Goal: Information Seeking & Learning: Learn about a topic

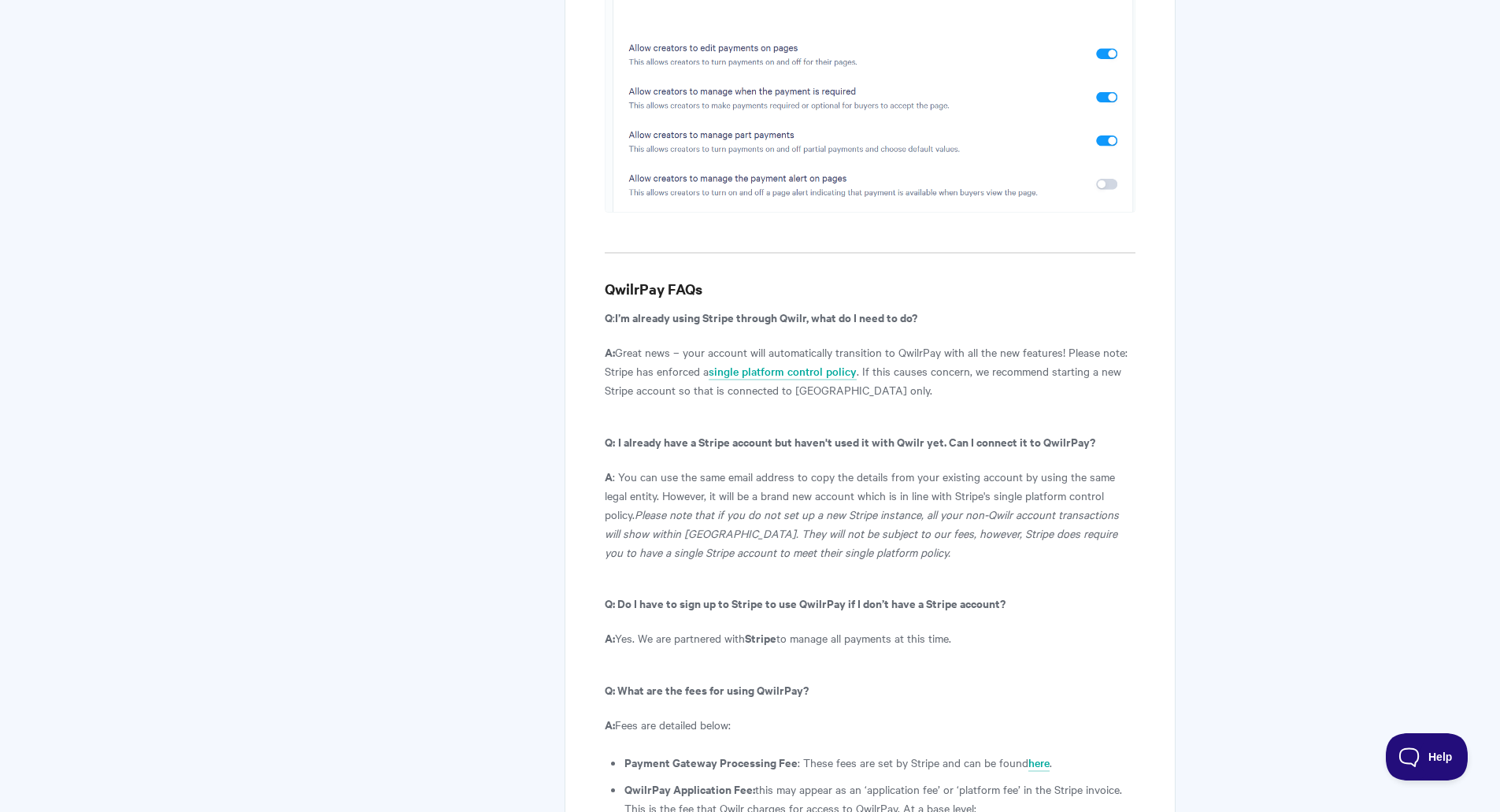
scroll to position [8029, 0]
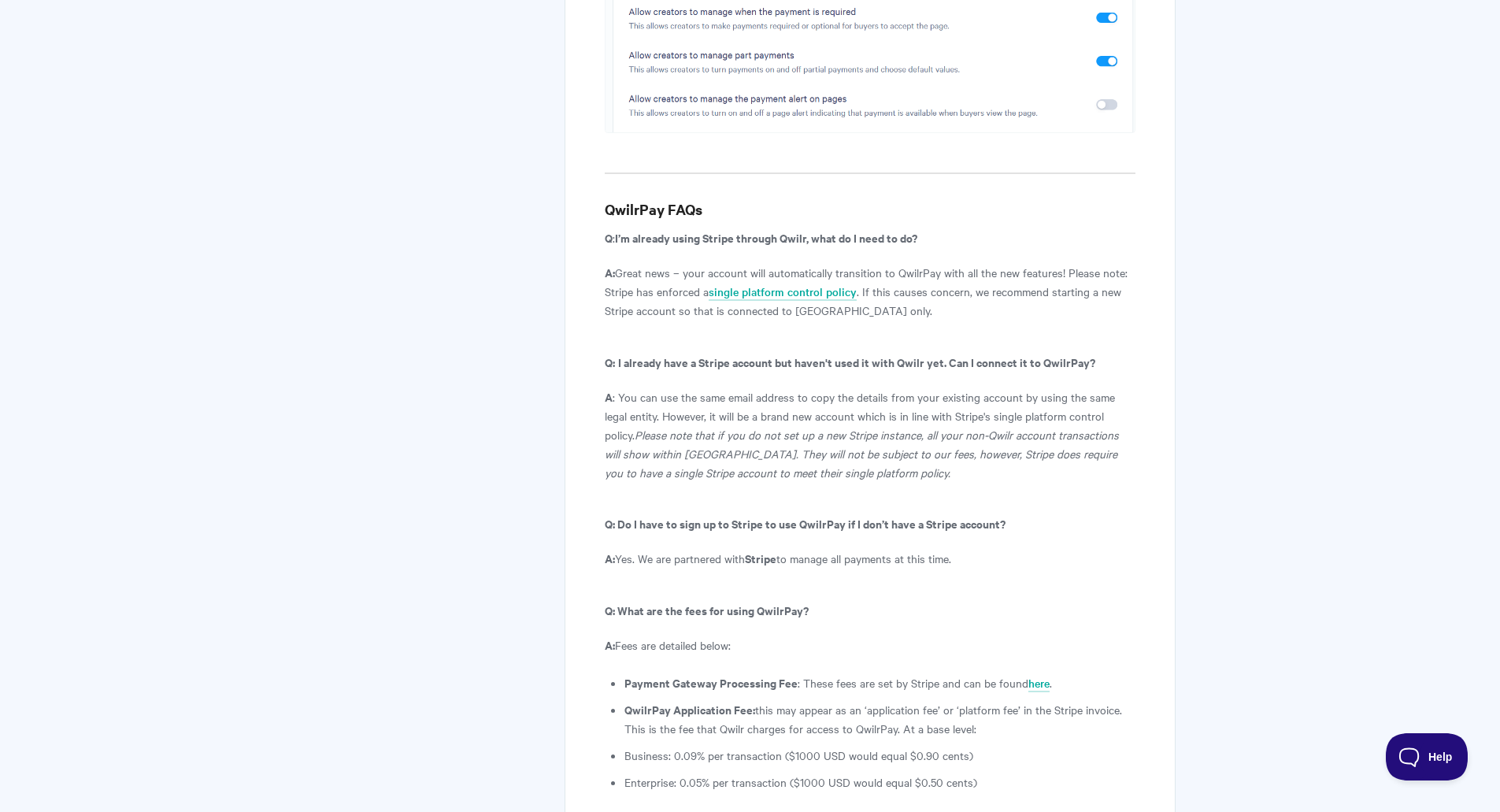
click at [749, 746] on li "Business: 0.09% per transaction ($1000 USD would equal $0.90 cents)" at bounding box center [879, 755] width 510 height 19
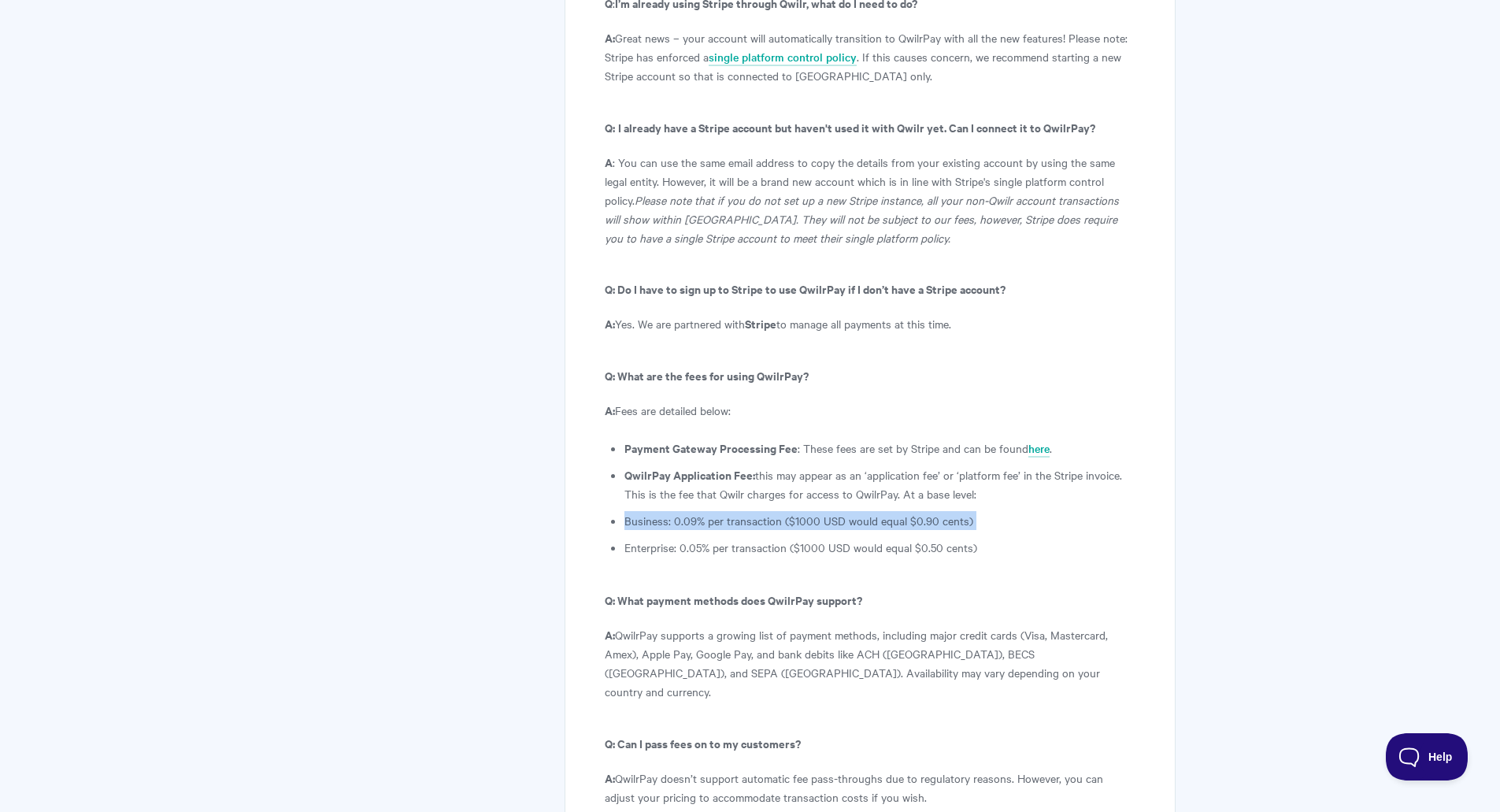
scroll to position [8266, 0]
click at [749, 624] on p "A: QwilrPay supports a growing list of payment methods, including major credit …" at bounding box center [870, 662] width 530 height 76
click at [787, 767] on p "A: QwilrPay doesn’t support automatic fee pass-throughs due to regulatory reaso…" at bounding box center [870, 786] width 530 height 38
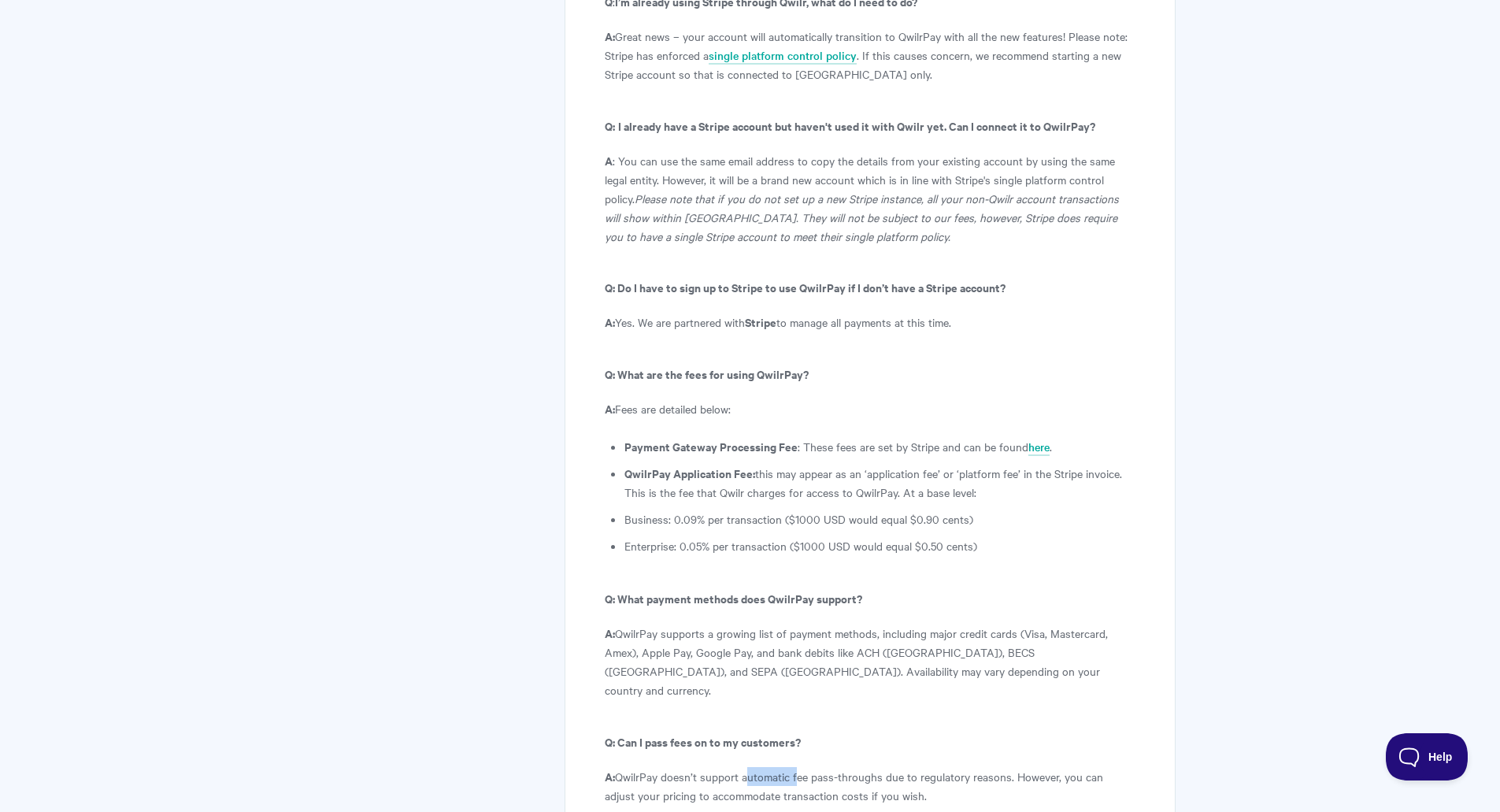
click at [787, 767] on p "A: QwilrPay doesn’t support automatic fee pass-throughs due to regulatory reaso…" at bounding box center [870, 786] width 530 height 38
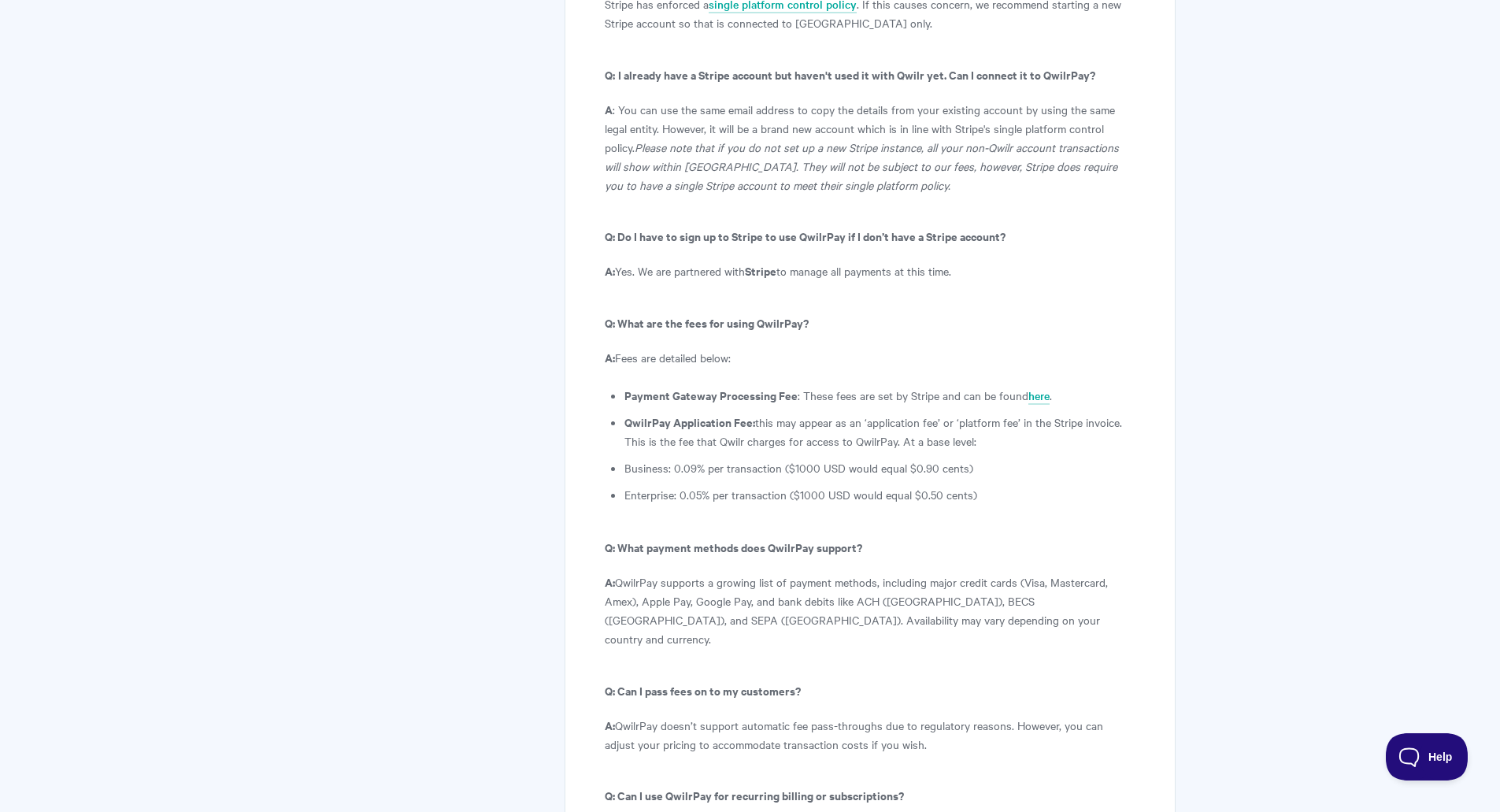
scroll to position [8344, 0]
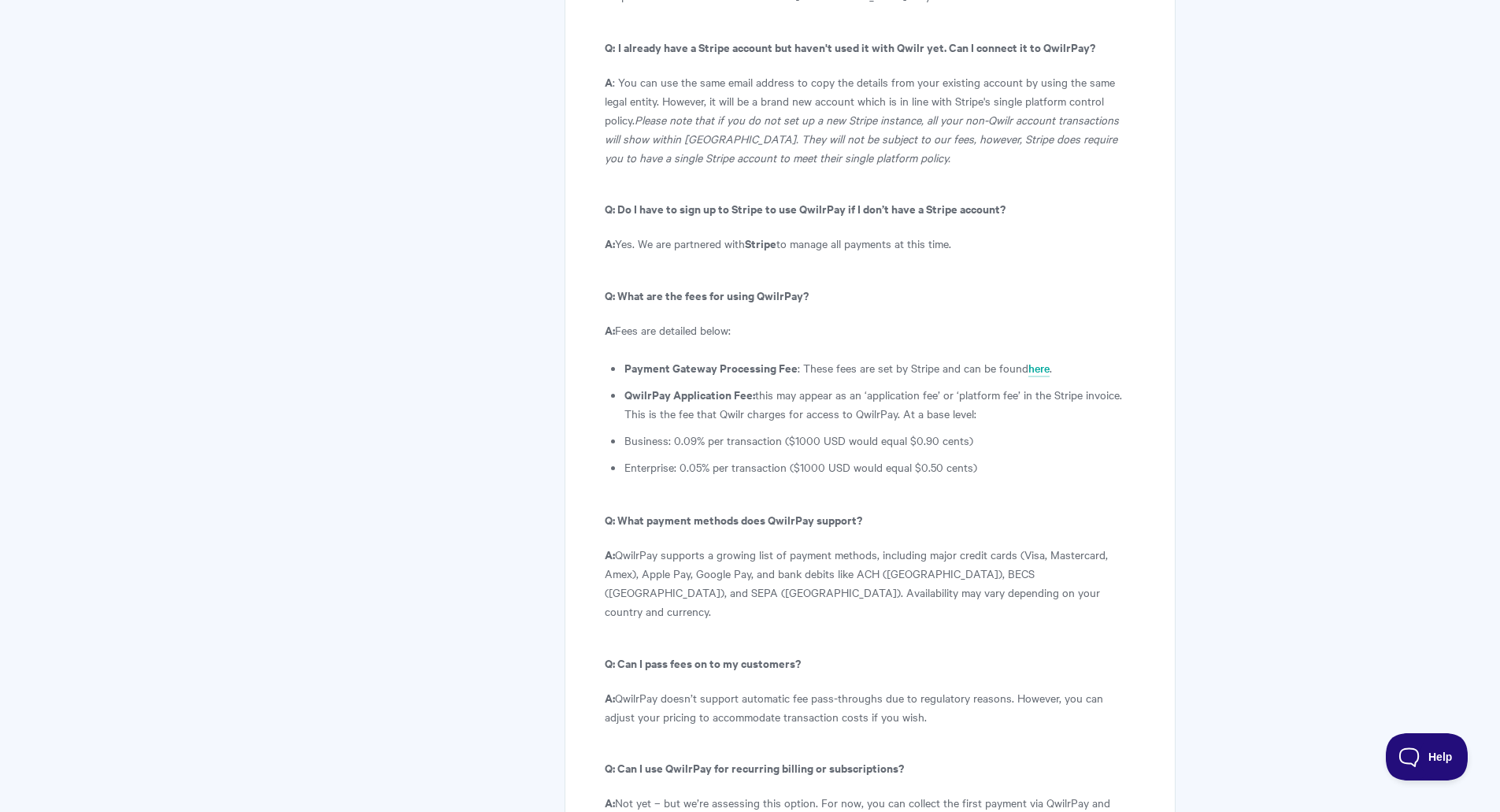
click at [702, 793] on p "A: Not yet – but we’re assessing this option. For now, you can collect the firs…" at bounding box center [870, 812] width 530 height 38
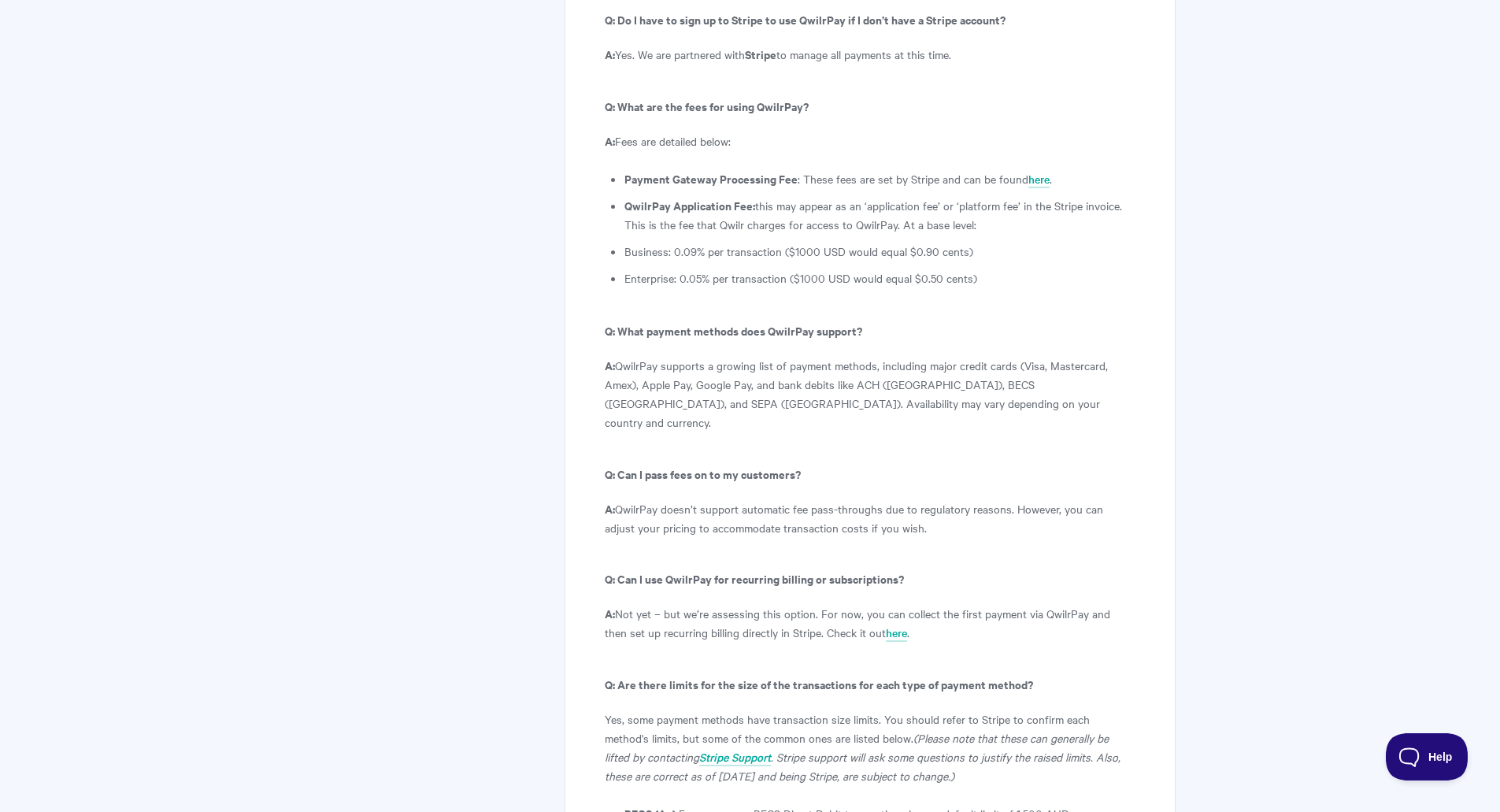
scroll to position [8581, 0]
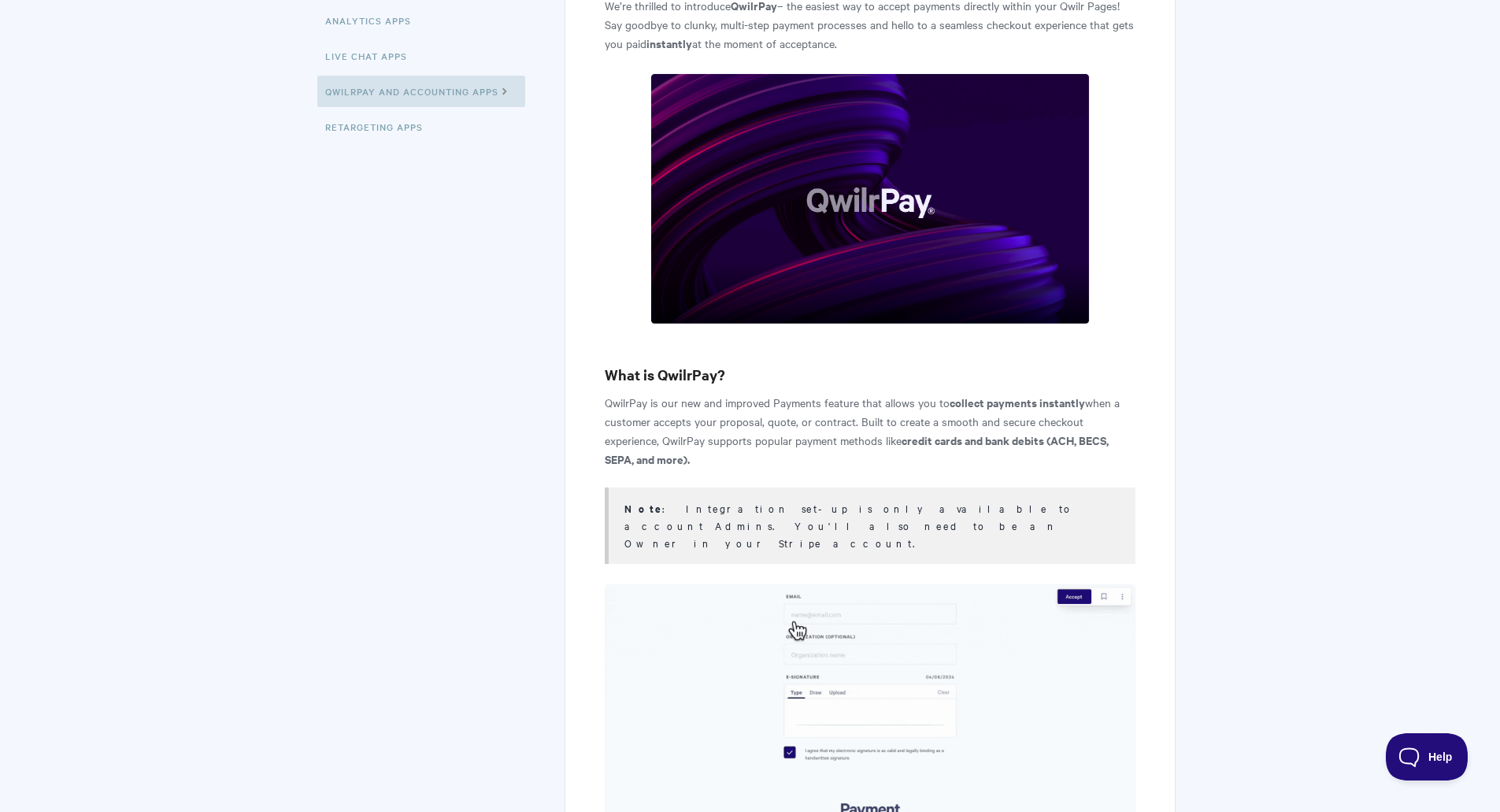
scroll to position [132, 0]
